Goal: Task Accomplishment & Management: Manage account settings

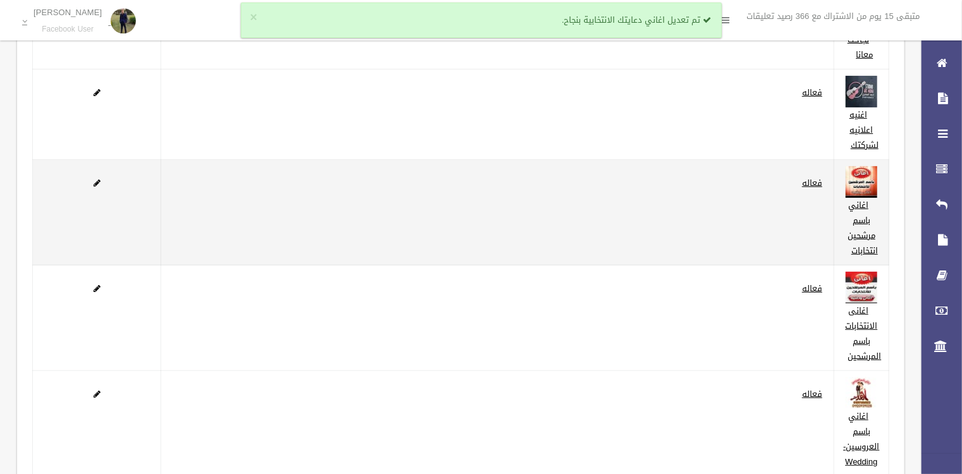
scroll to position [202, 0]
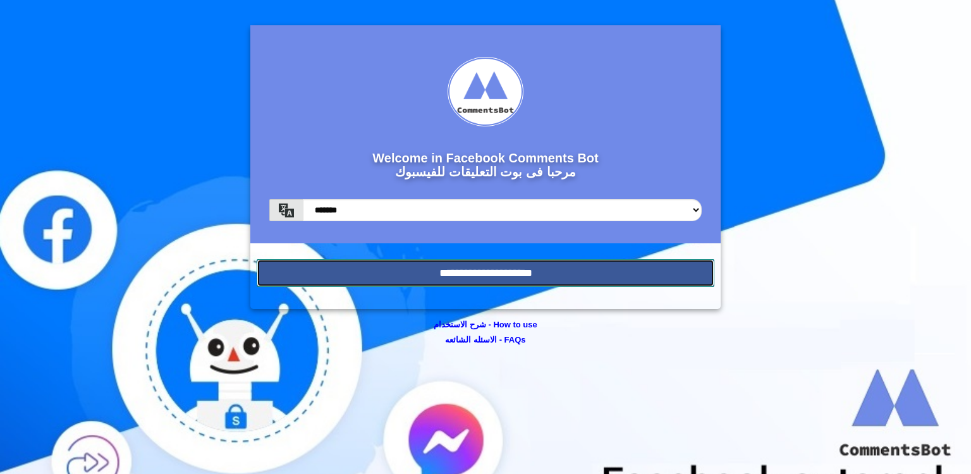
click at [423, 276] on input "**********" at bounding box center [486, 273] width 458 height 28
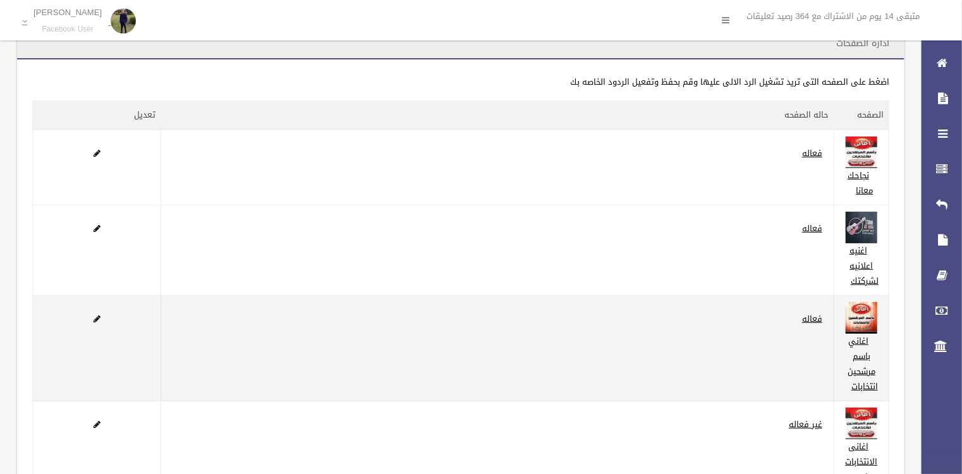
scroll to position [51, 0]
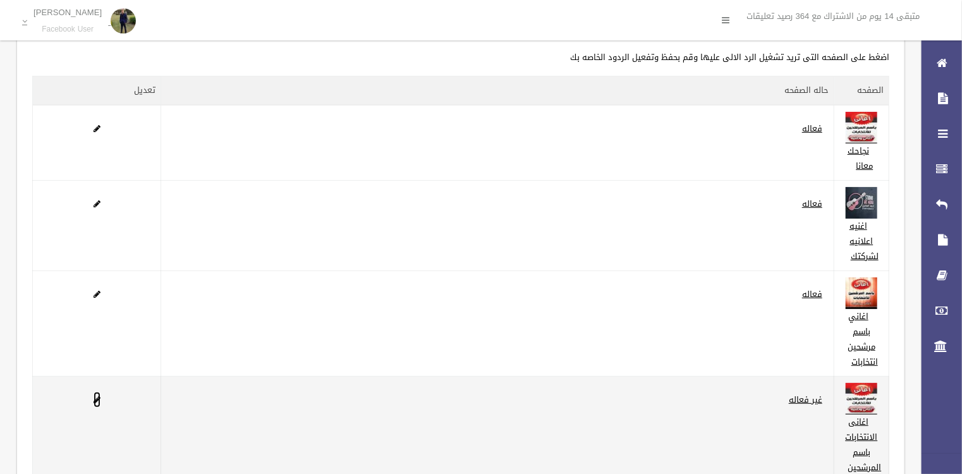
click at [98, 396] on span at bounding box center [97, 400] width 7 height 8
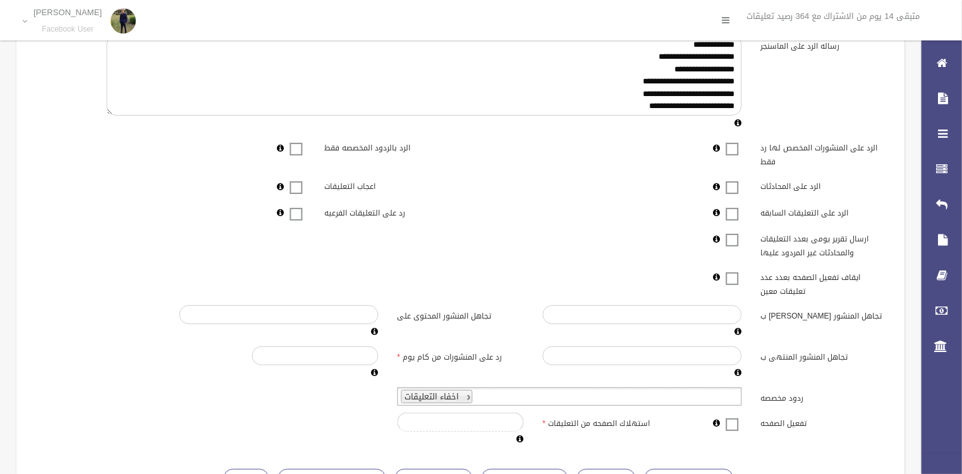
scroll to position [253, 0]
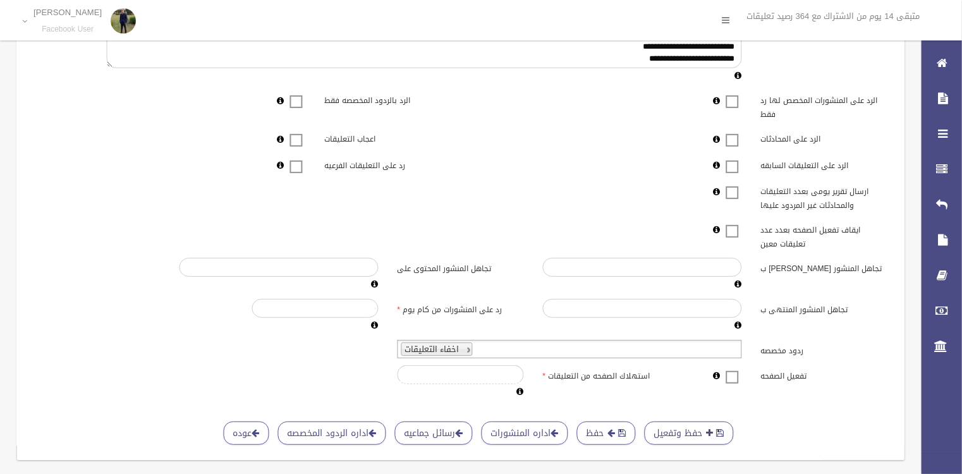
click at [728, 369] on span at bounding box center [732, 369] width 19 height 0
click at [694, 427] on button "حفظ وتفعيل" at bounding box center [689, 433] width 89 height 23
